Goal: Find contact information: Find contact information

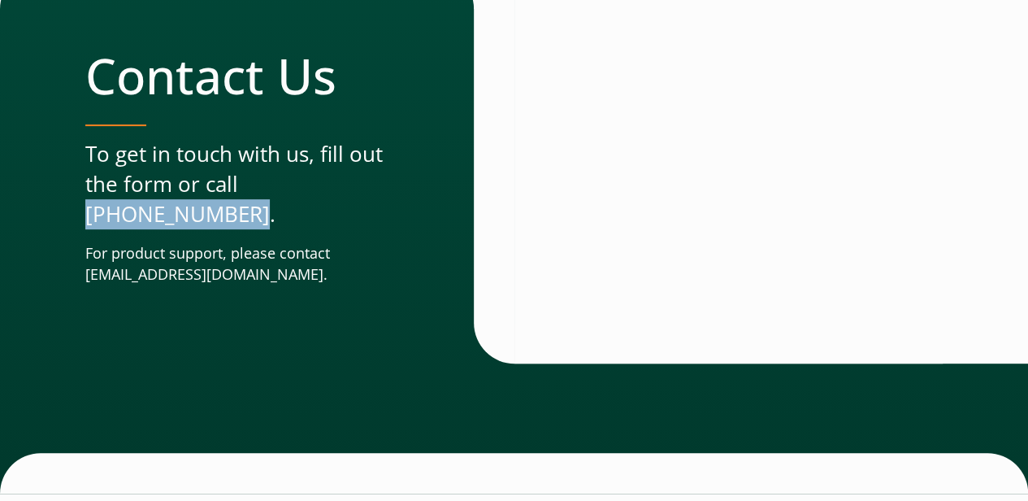
drag, startPoint x: 379, startPoint y: 180, endPoint x: 237, endPoint y: 175, distance: 141.5
click at [237, 175] on p "To get in touch with us, fill out the form or call (678) 356-3500." at bounding box center [246, 184] width 323 height 91
copy p "(678) 356-3500"
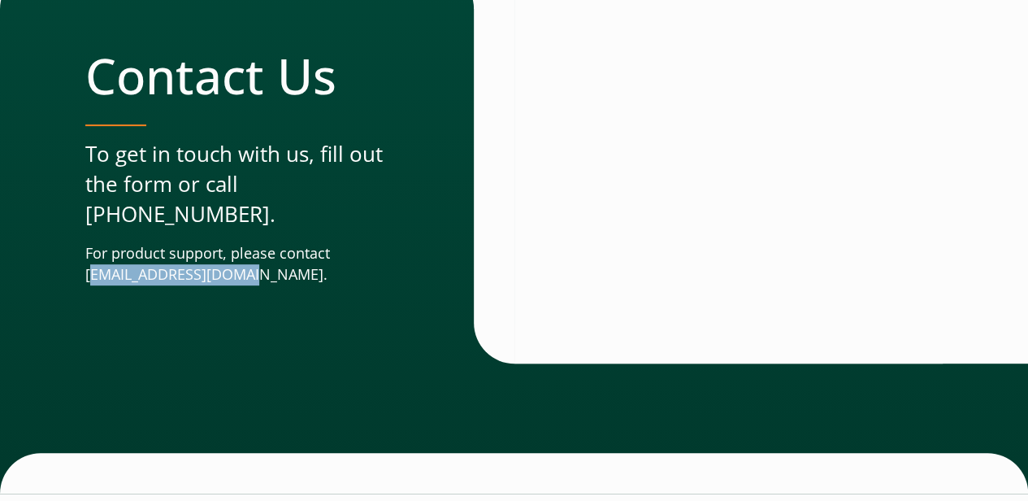
drag, startPoint x: 246, startPoint y: 243, endPoint x: 89, endPoint y: 250, distance: 157.8
click at [89, 250] on p "For product support, please contact [EMAIL_ADDRESS][DOMAIN_NAME]." at bounding box center [246, 264] width 323 height 42
click at [315, 302] on div "Contact Us To get in touch with us, fill out the form or call (678) 356-3500. F…" at bounding box center [299, 165] width 429 height 395
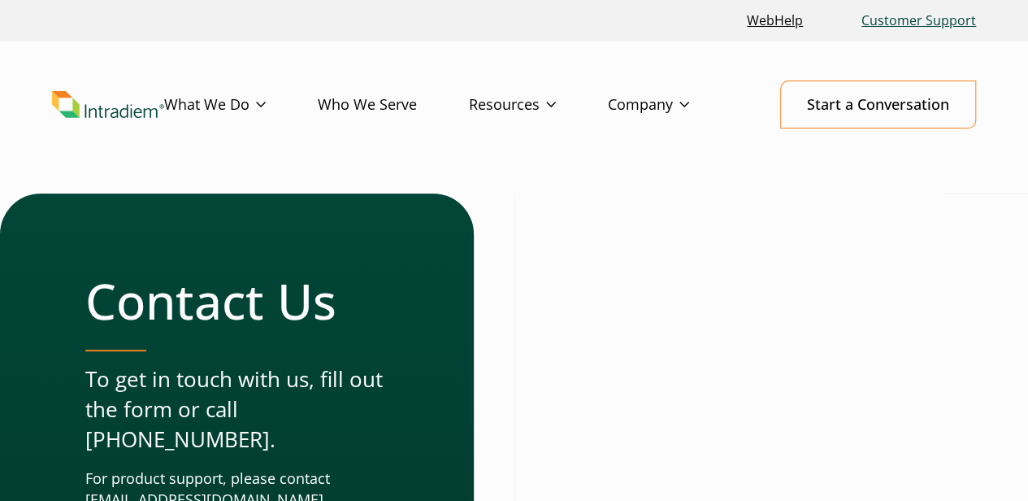
click at [892, 20] on link "Customer Support" at bounding box center [919, 20] width 128 height 35
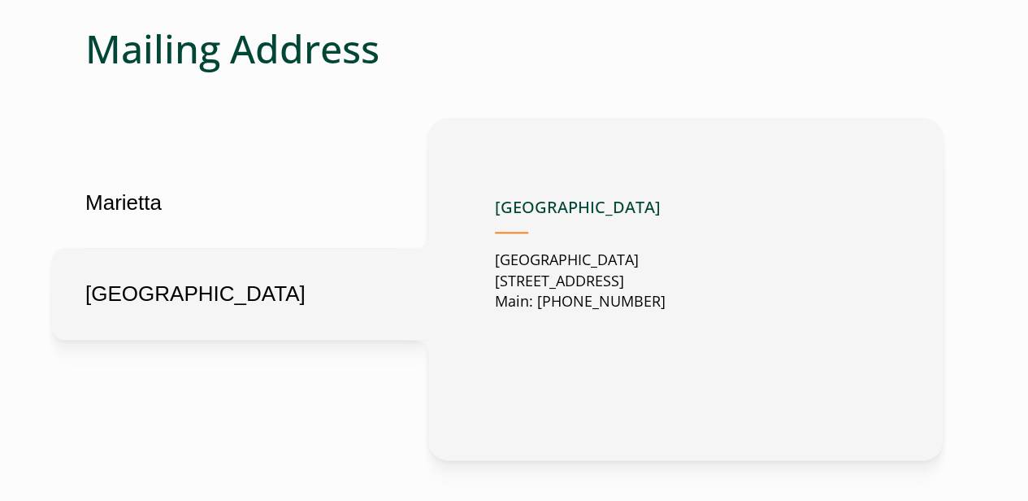
scroll to position [767, 0]
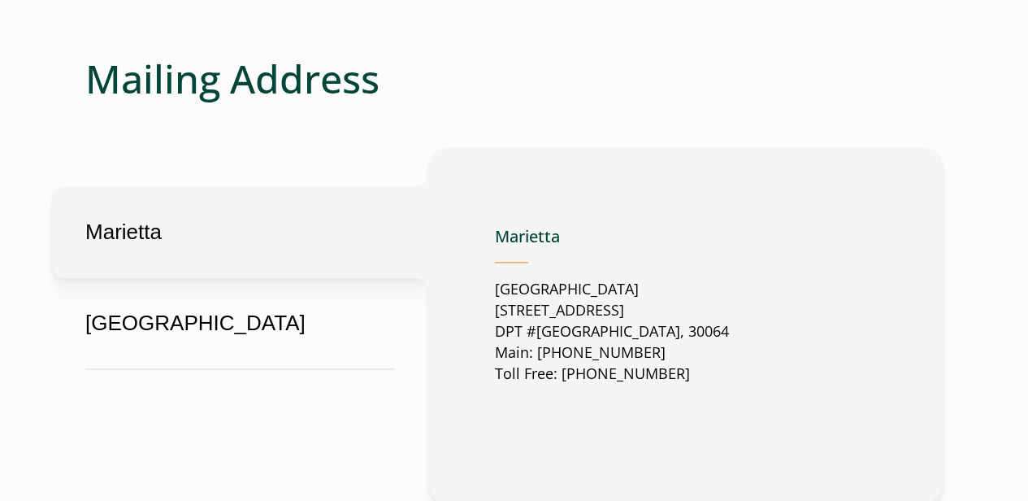
click at [254, 209] on button "Marietta" at bounding box center [240, 232] width 376 height 92
drag, startPoint x: 494, startPoint y: 279, endPoint x: 755, endPoint y: 274, distance: 260.9
click at [755, 274] on div "Marietta Marietta United States 2500 Dallas Highway Suite 202 DPT #37049 Mariet…" at bounding box center [685, 325] width 514 height 356
copy p "[STREET_ADDRESS]"
click at [729, 301] on p "United States 2500 Dallas Highway Suite 202 DPT #37049 Marietta, GA, US, 30064 …" at bounding box center [612, 332] width 234 height 106
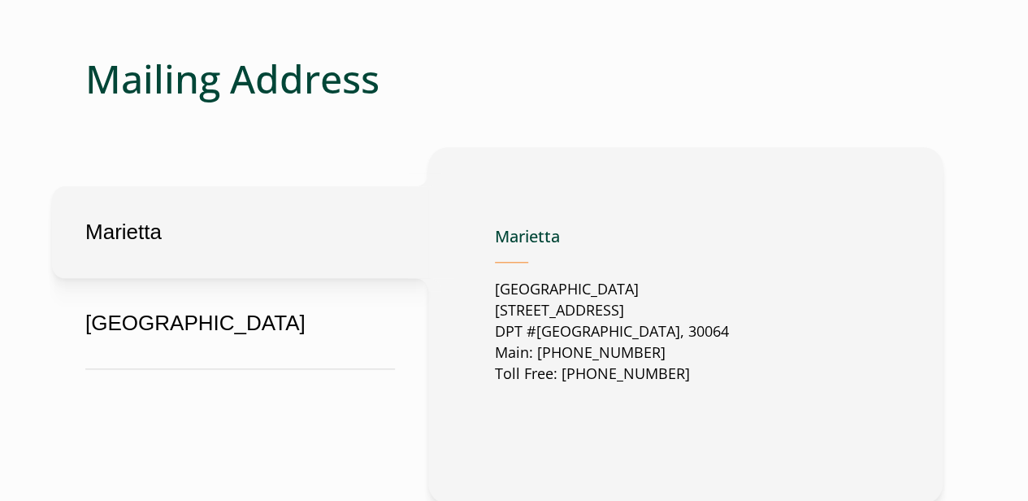
drag, startPoint x: 582, startPoint y: 302, endPoint x: 782, endPoint y: 295, distance: 200.0
click at [782, 295] on div "Marietta United States 2500 Dallas Highway Suite 202 DPT #37049 Marietta, GA, U…" at bounding box center [685, 325] width 381 height 223
copy p "Marietta, GA, US, 30064"
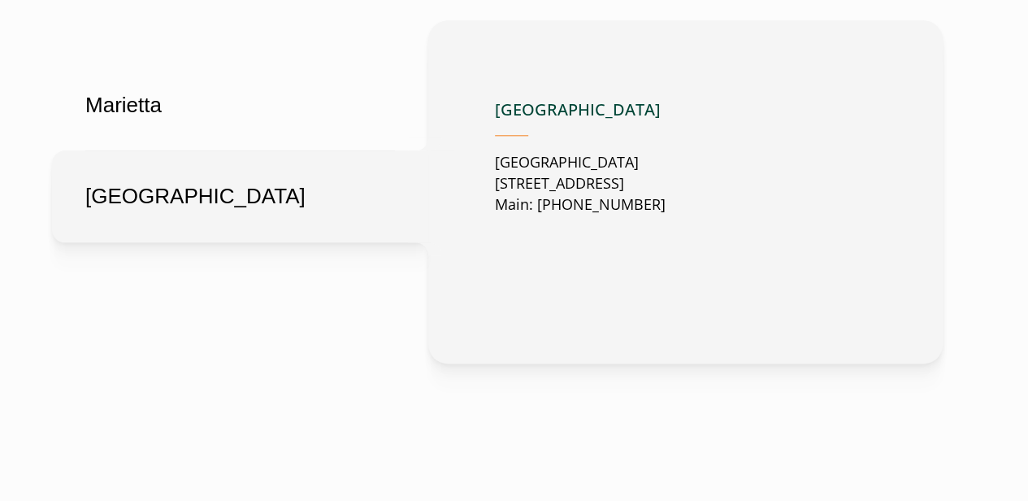
scroll to position [1200, 0]
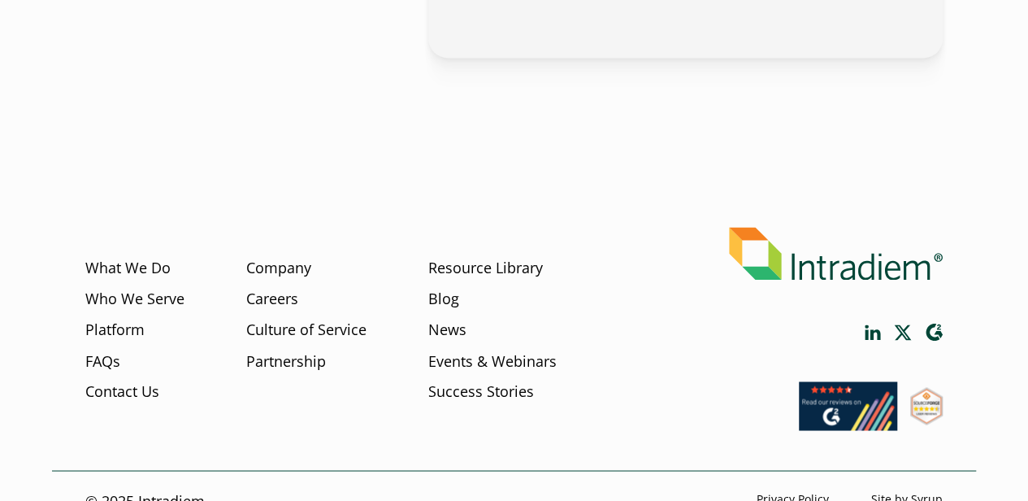
click at [442, 144] on div at bounding box center [513, 133] width 857 height 150
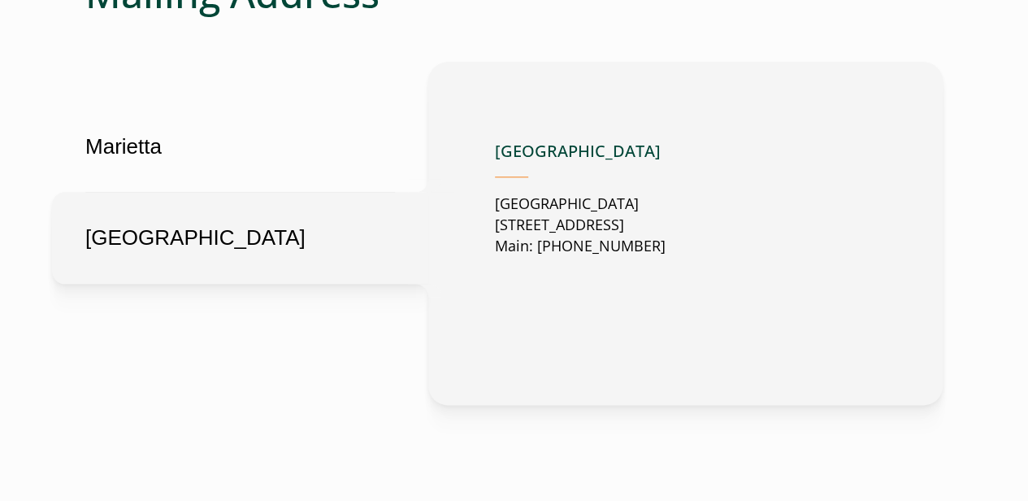
scroll to position [848, 0]
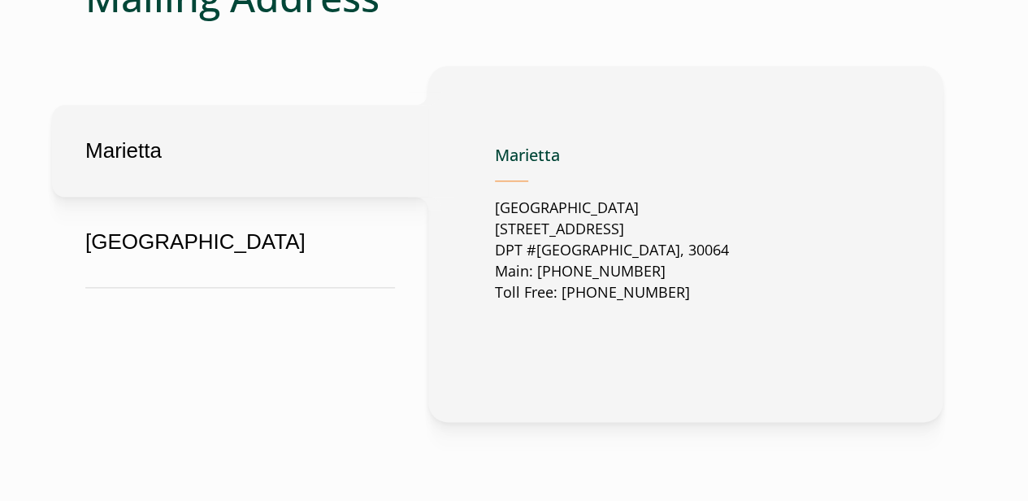
click at [247, 107] on button "Marietta" at bounding box center [240, 151] width 376 height 92
click at [286, 131] on button "Marietta" at bounding box center [240, 151] width 376 height 92
drag, startPoint x: 627, startPoint y: 240, endPoint x: 538, endPoint y: 238, distance: 89.4
click at [538, 238] on p "United States 2500 Dallas Highway Suite 202 DPT #37049 Marietta, GA, US, 30064 …" at bounding box center [612, 250] width 234 height 106
copy p "678-356-3500"
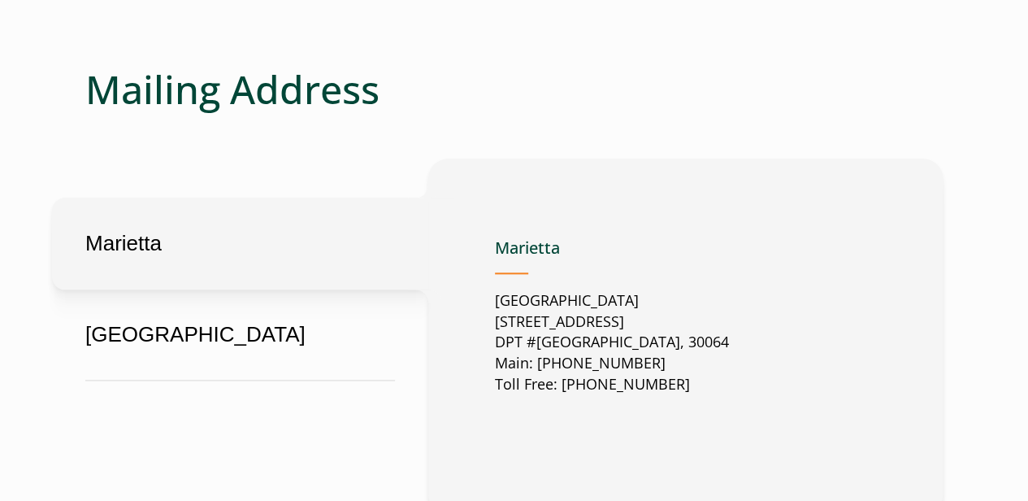
scroll to position [761, 0]
click at [252, 237] on button "Marietta" at bounding box center [240, 243] width 376 height 92
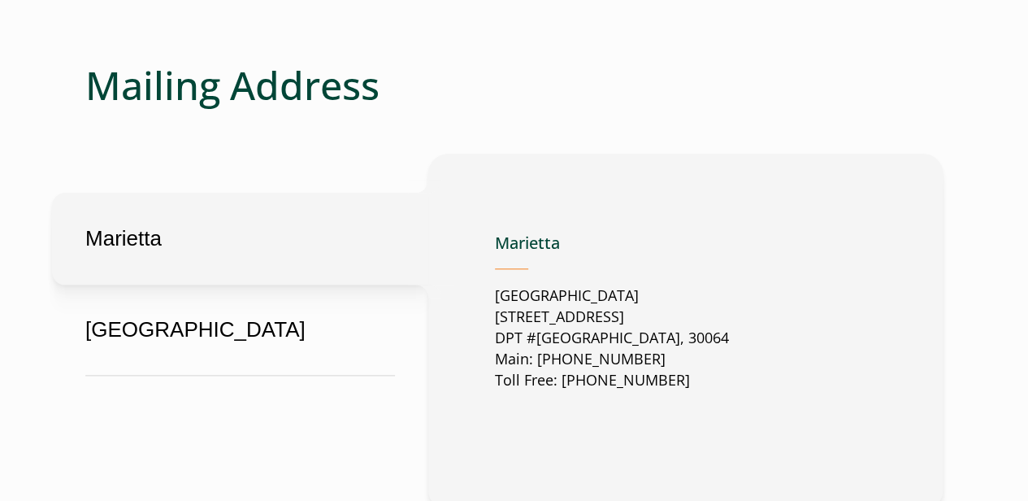
scroll to position [726, 0]
